Goal: Information Seeking & Learning: Learn about a topic

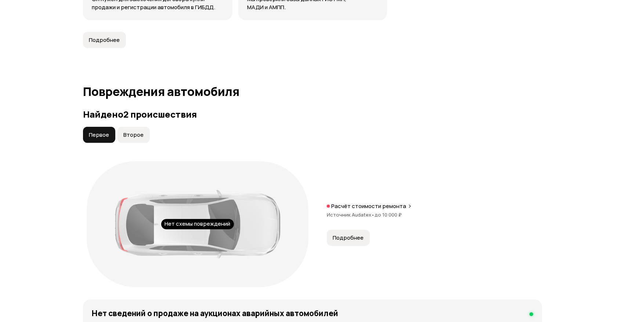
scroll to position [668, 0]
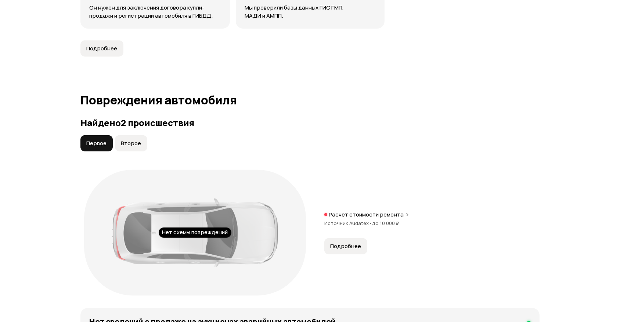
click at [360, 248] on span "Подробнее" at bounding box center [345, 245] width 31 height 7
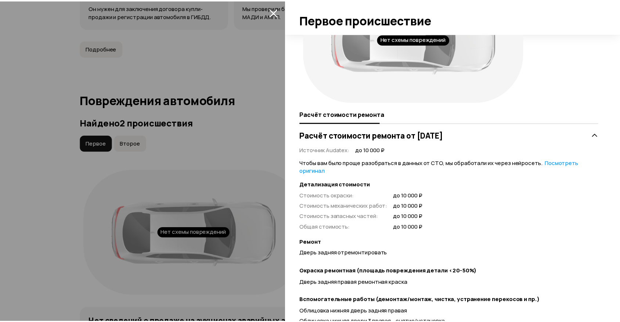
scroll to position [130, 0]
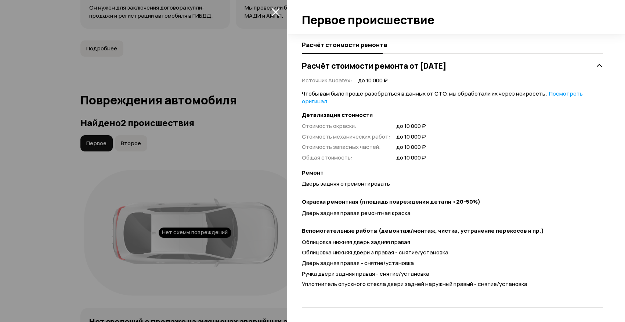
click at [40, 103] on div at bounding box center [312, 161] width 625 height 322
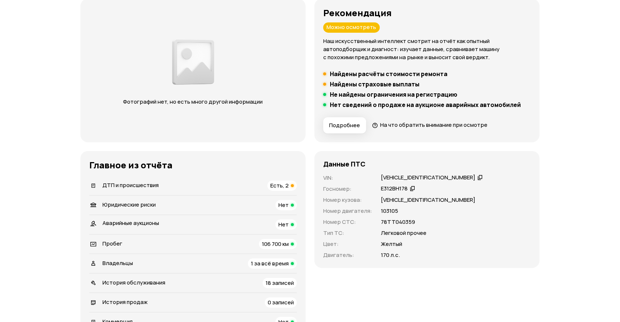
click at [278, 187] on span "Есть, 2" at bounding box center [279, 185] width 18 height 8
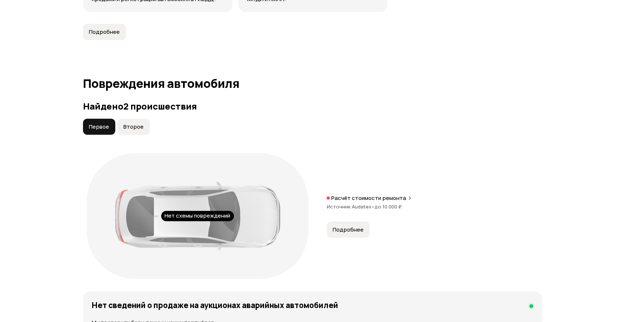
scroll to position [760, 0]
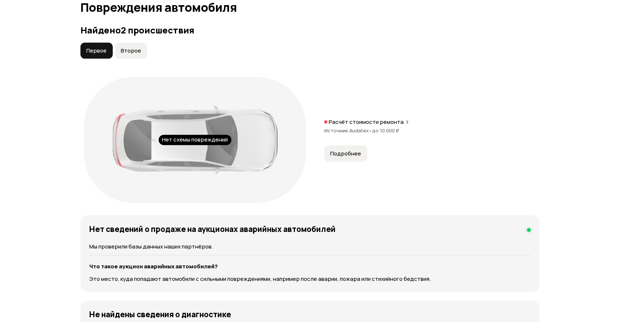
click at [137, 55] on button "Второе" at bounding box center [131, 51] width 32 height 16
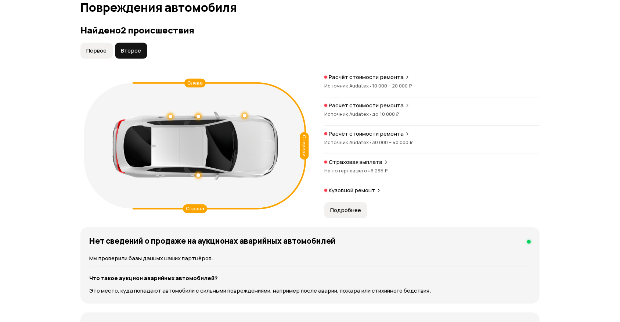
click at [354, 208] on span "Подробнее" at bounding box center [345, 209] width 31 height 7
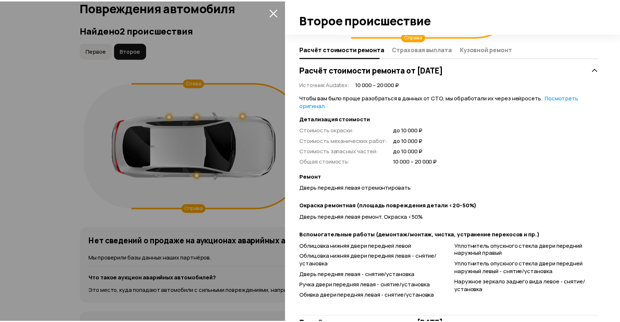
scroll to position [133, 0]
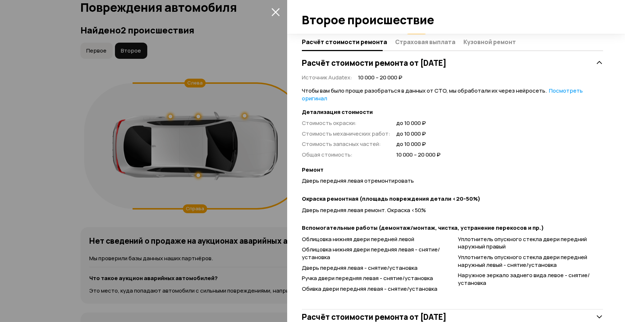
click at [70, 156] on div at bounding box center [312, 161] width 625 height 322
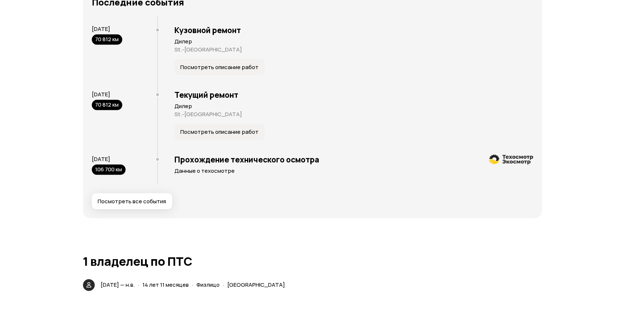
scroll to position [1462, 0]
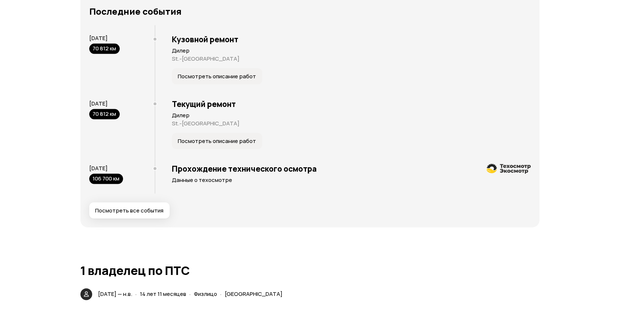
click at [226, 76] on span "Посмотреть описание работ" at bounding box center [217, 76] width 78 height 7
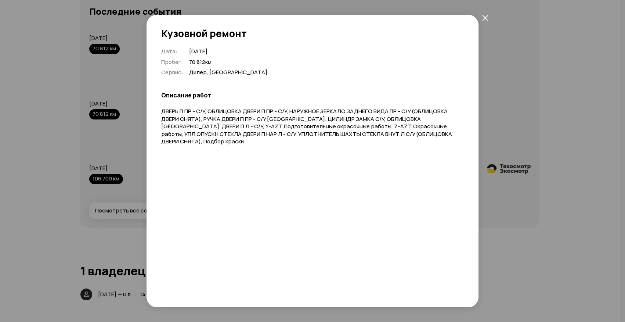
click at [485, 15] on icon "закрыть" at bounding box center [485, 18] width 6 height 6
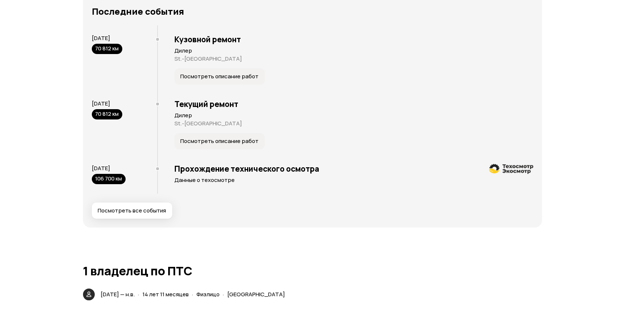
click at [200, 141] on span "Посмотреть описание работ" at bounding box center [219, 140] width 78 height 7
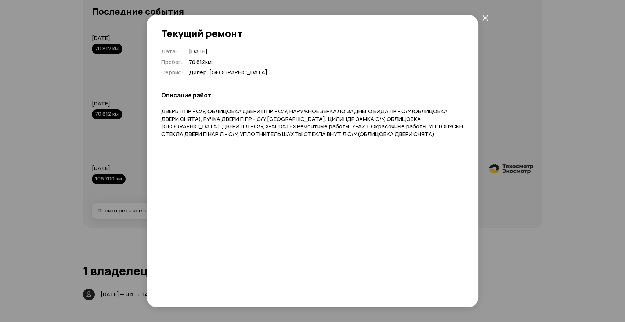
click at [486, 19] on icon "закрыть" at bounding box center [485, 18] width 6 height 6
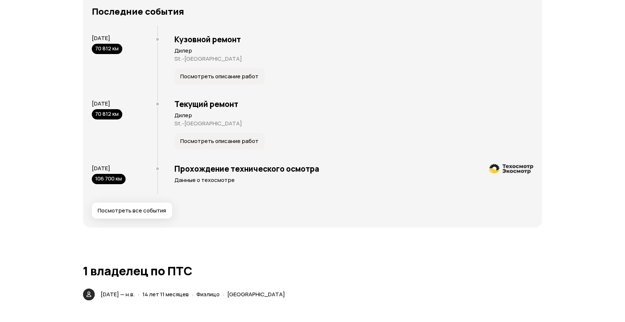
click at [149, 209] on span "Посмотреть все события" at bounding box center [132, 210] width 68 height 7
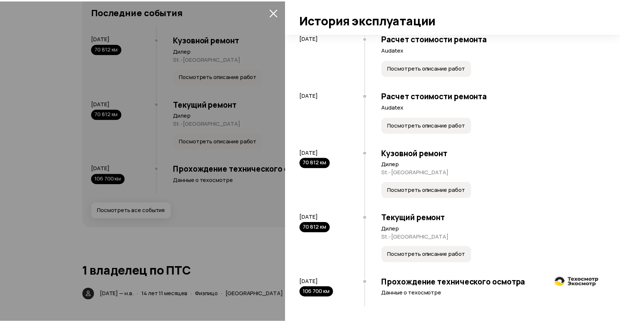
scroll to position [869, 0]
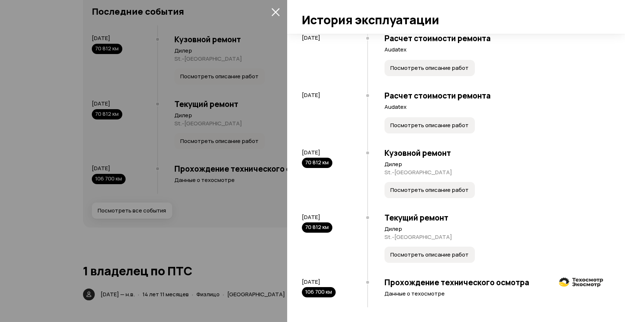
click at [46, 79] on div at bounding box center [312, 161] width 625 height 322
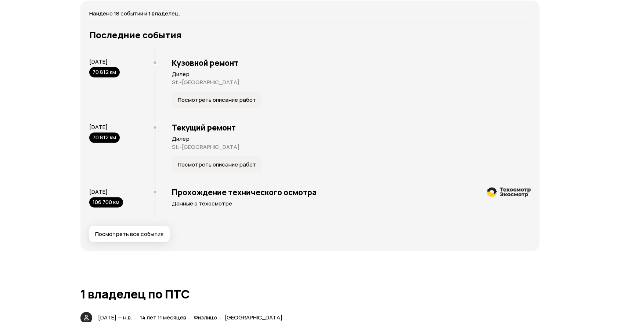
scroll to position [1429, 0]
